Goal: Information Seeking & Learning: Learn about a topic

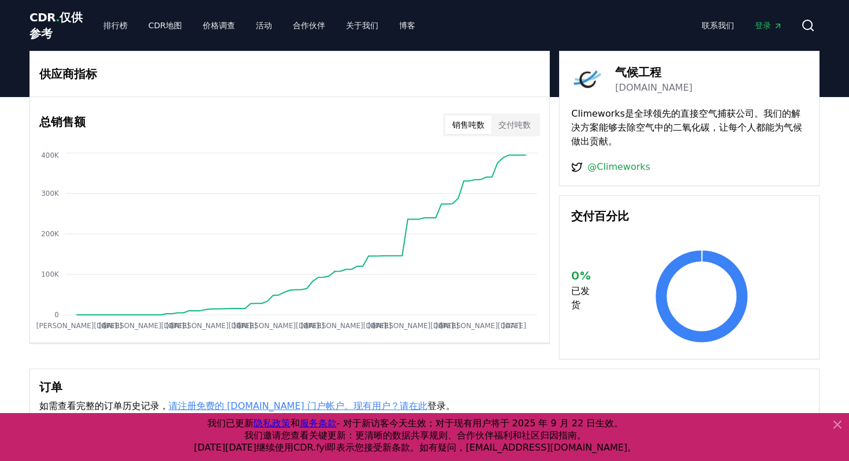
click at [837, 424] on icon at bounding box center [837, 424] width 7 height 7
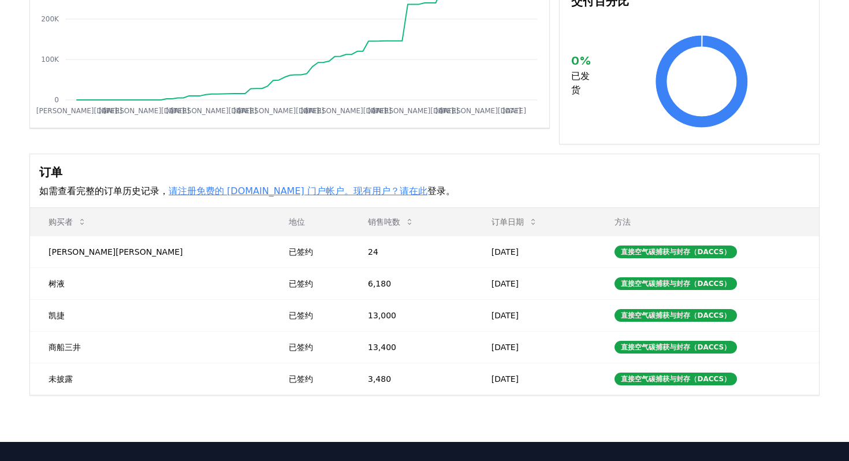
scroll to position [206, 0]
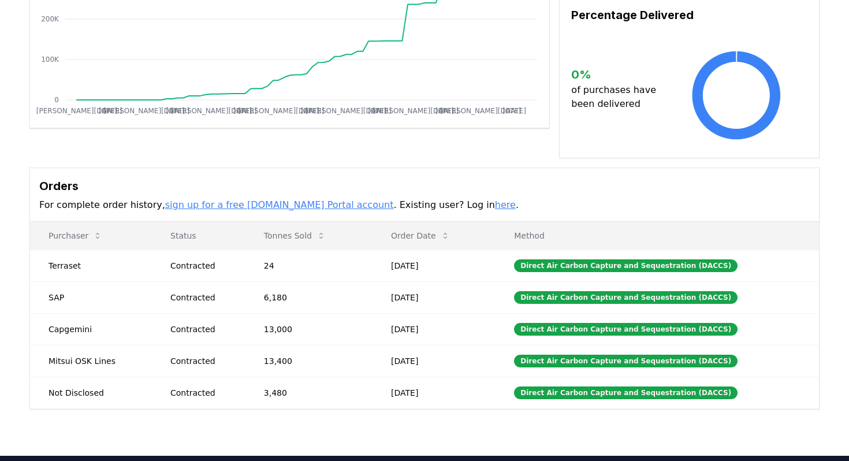
click at [567, 168] on div "Orders For complete order history, sign up for a free [DOMAIN_NAME] Portal acco…" at bounding box center [424, 195] width 789 height 54
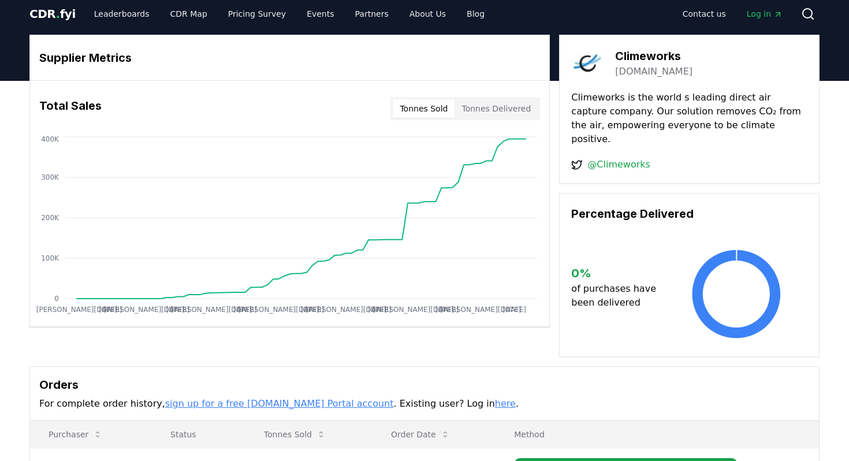
scroll to position [0, 0]
